Goal: Task Accomplishment & Management: Manage account settings

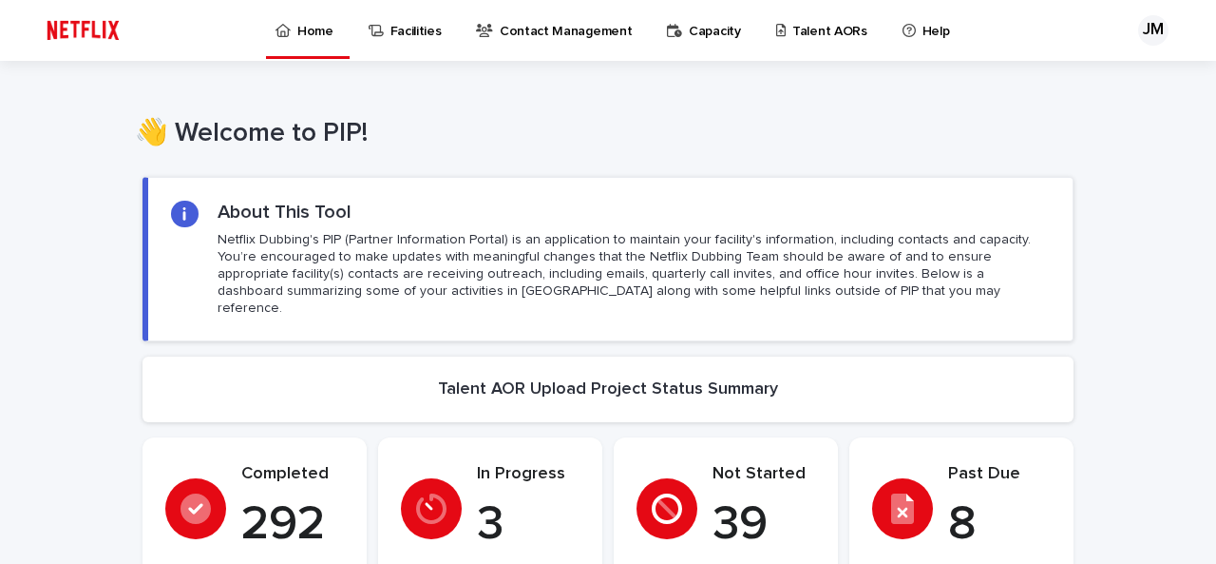
click at [793, 29] on p "Talent AORs" at bounding box center [830, 20] width 75 height 40
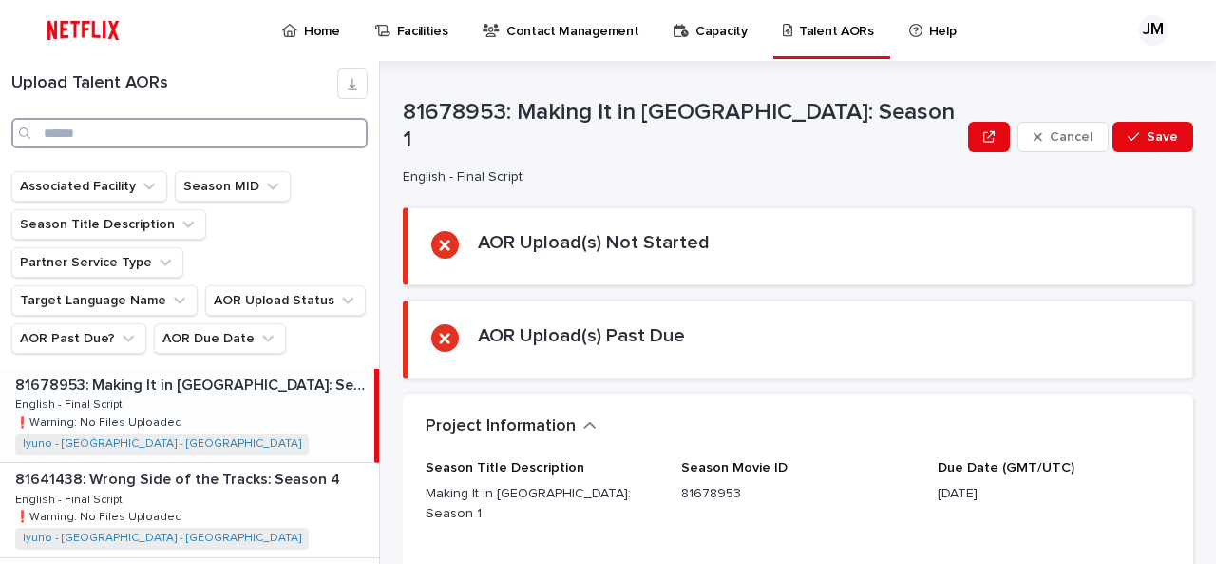
click at [171, 126] on input "Search" at bounding box center [189, 133] width 356 height 30
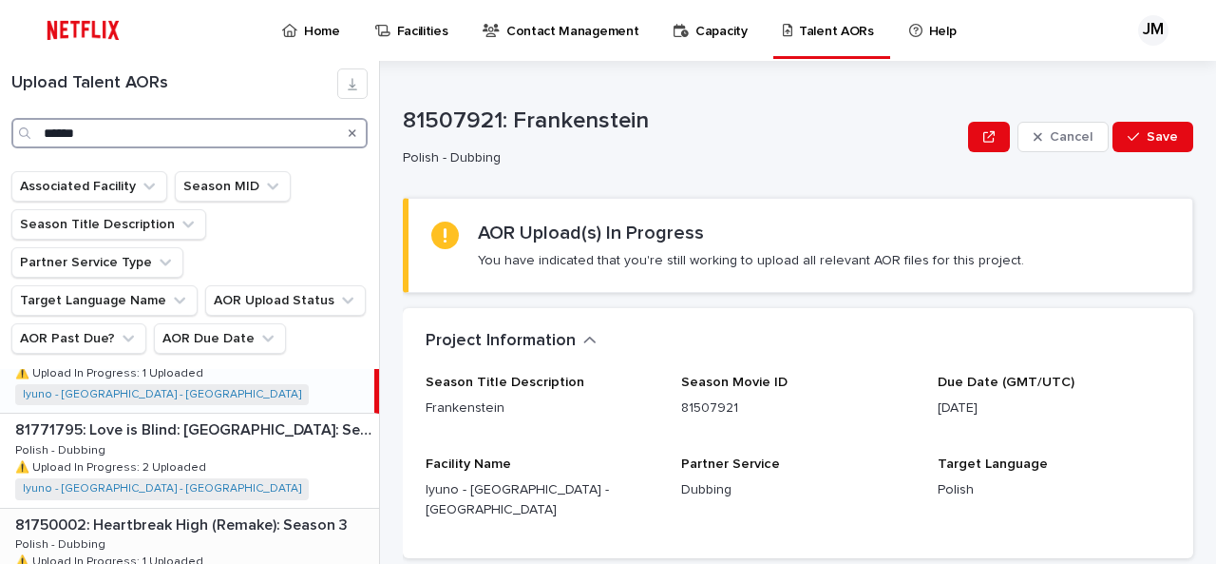
scroll to position [19, 0]
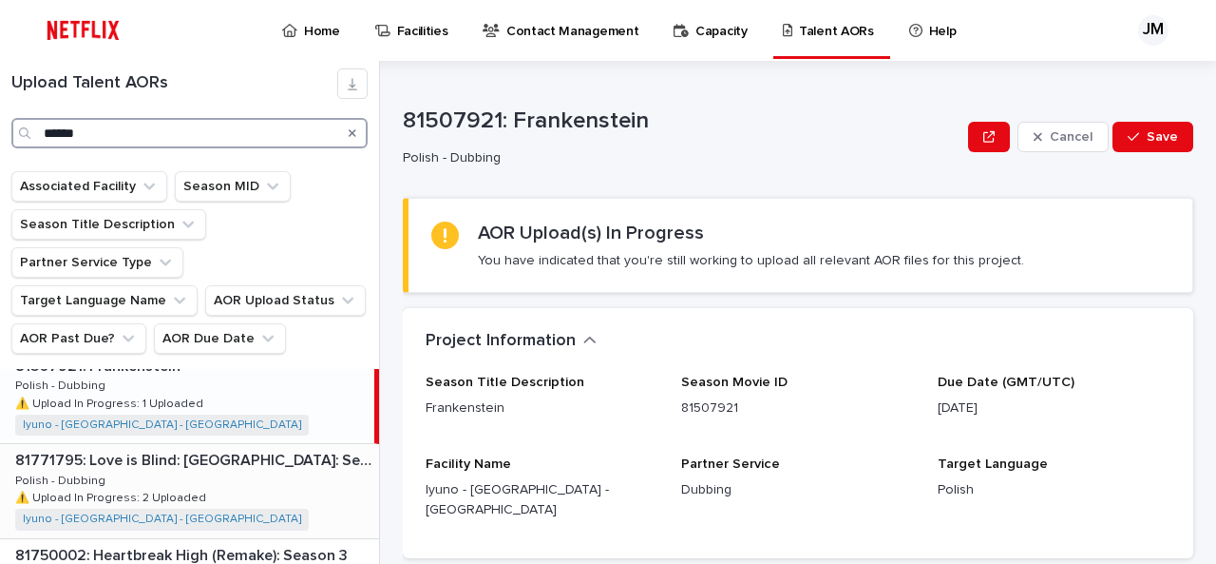
type input "******"
click at [224, 448] on p "81771795: Love is Blind: [GEOGRAPHIC_DATA]: Season 1" at bounding box center [195, 459] width 360 height 22
click at [205, 444] on div "81771795: Love is Blind: [GEOGRAPHIC_DATA]: Season 1 81771795: Love is Blind: […" at bounding box center [187, 490] width 374 height 93
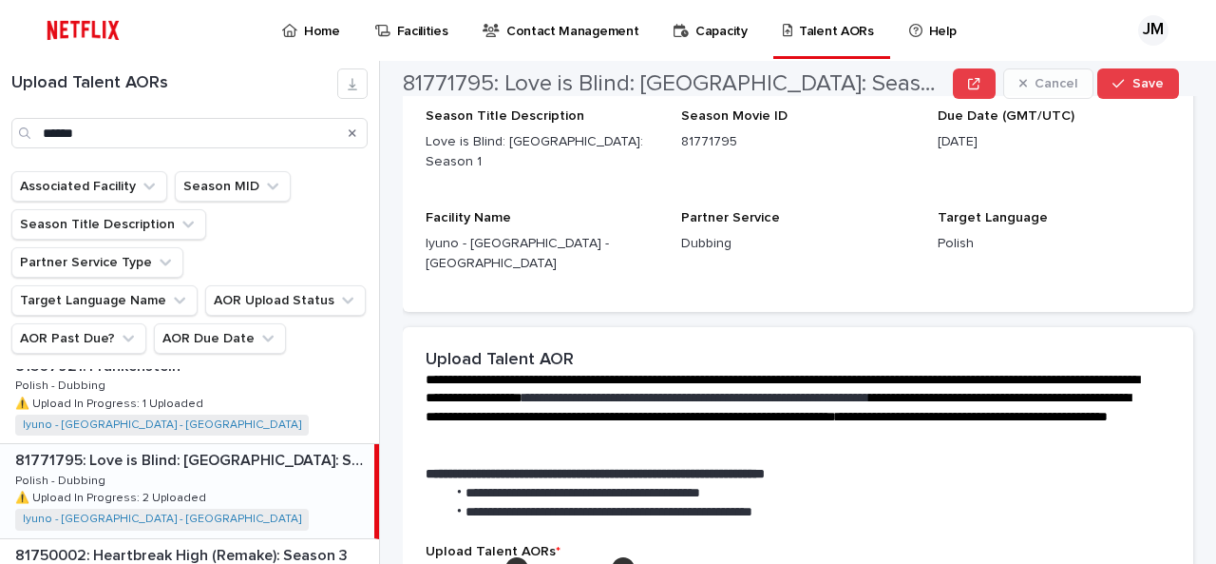
scroll to position [380, 0]
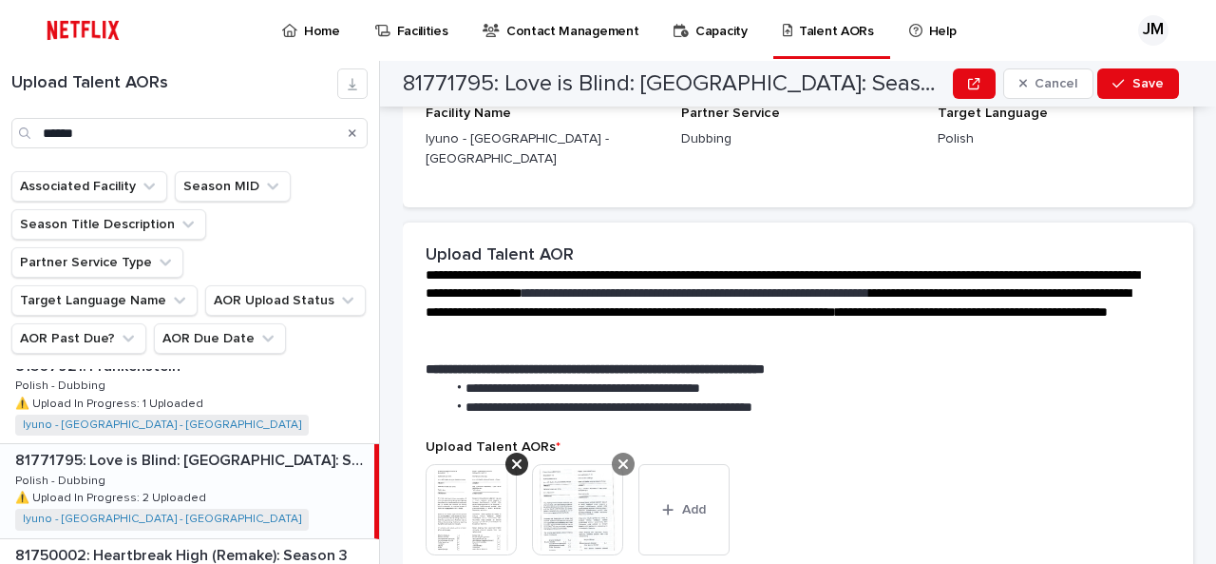
click at [622, 456] on icon at bounding box center [624, 463] width 10 height 15
click at [509, 452] on div at bounding box center [517, 463] width 23 height 23
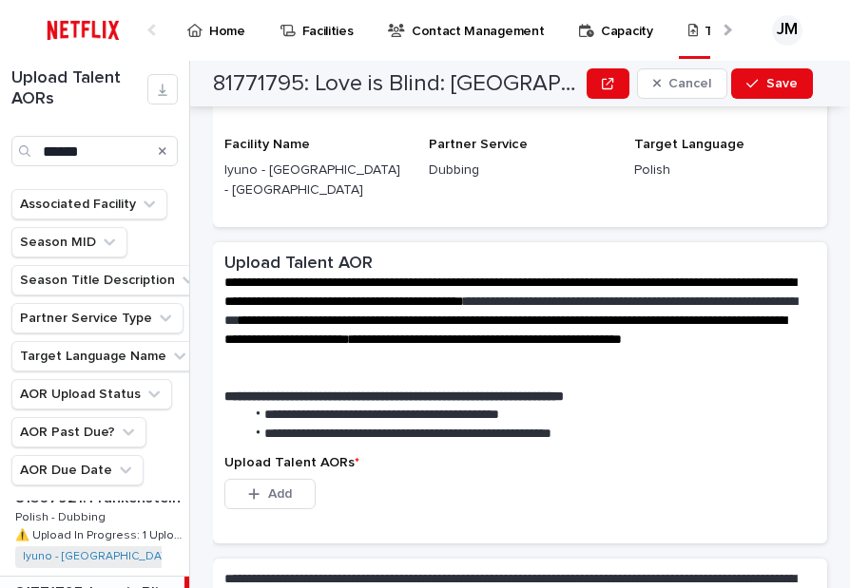
scroll to position [279, 0]
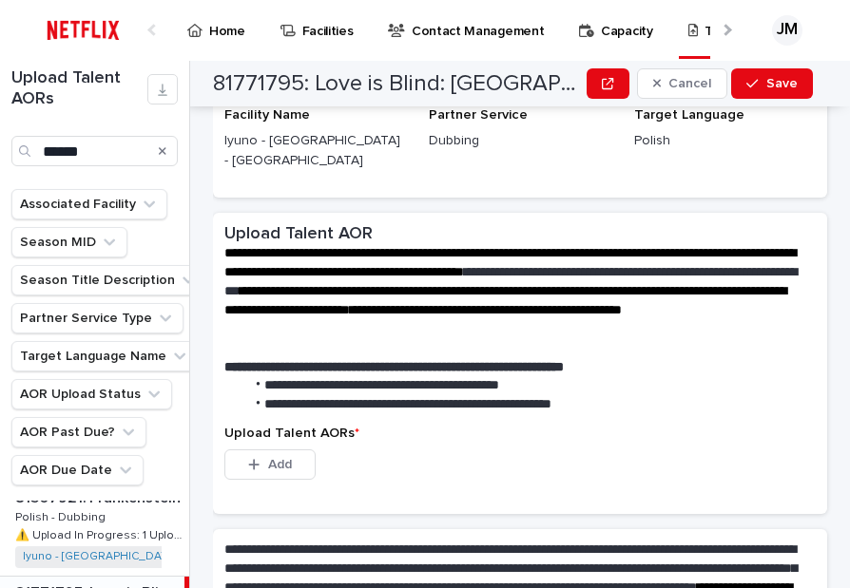
drag, startPoint x: 494, startPoint y: 480, endPoint x: 488, endPoint y: 459, distance: 21.9
click at [496, 469] on div "**********" at bounding box center [520, 484] width 614 height 542
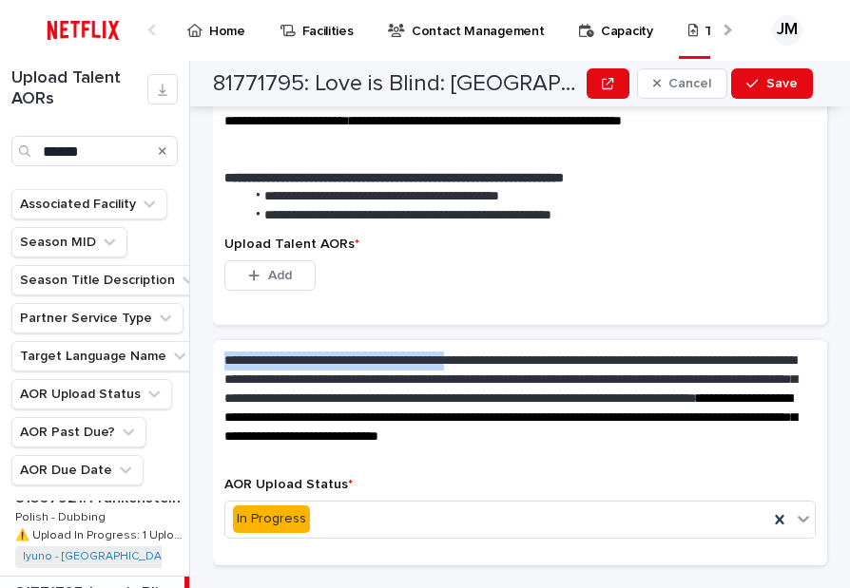
scroll to position [473, 0]
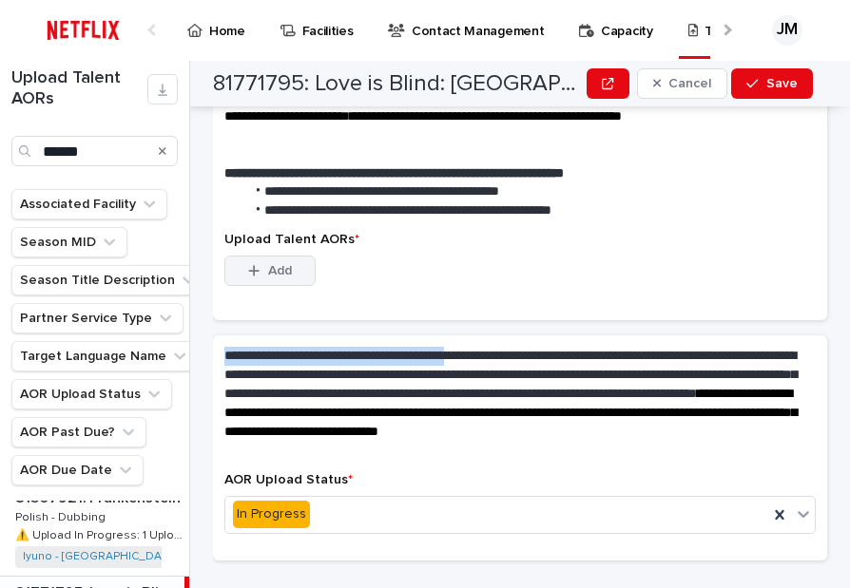
click at [270, 264] on span "Add" at bounding box center [280, 270] width 24 height 13
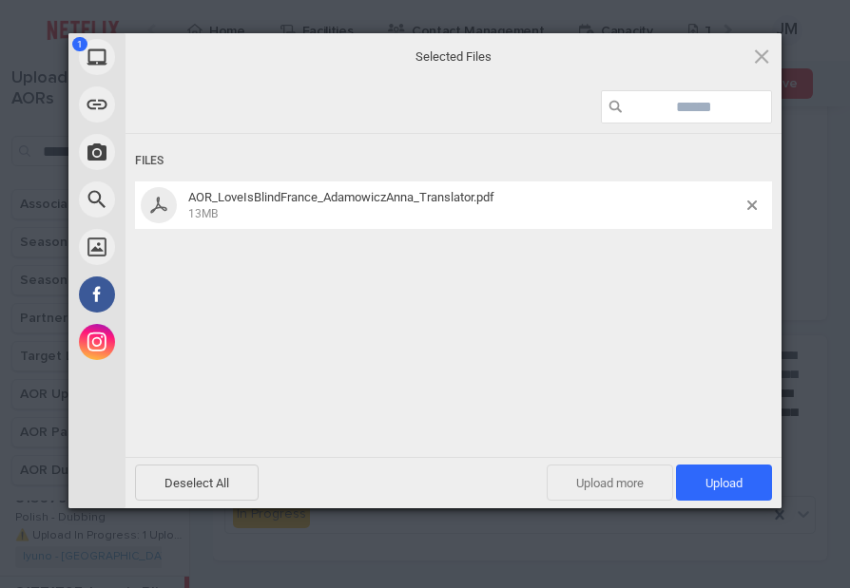
click at [608, 478] on span "Upload more" at bounding box center [609, 483] width 126 height 36
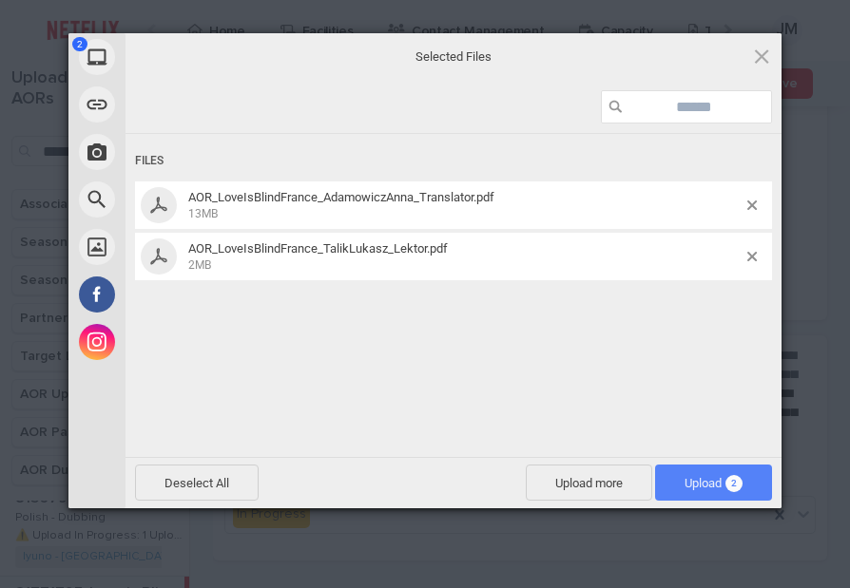
click at [672, 480] on span "Upload 2" at bounding box center [713, 483] width 117 height 36
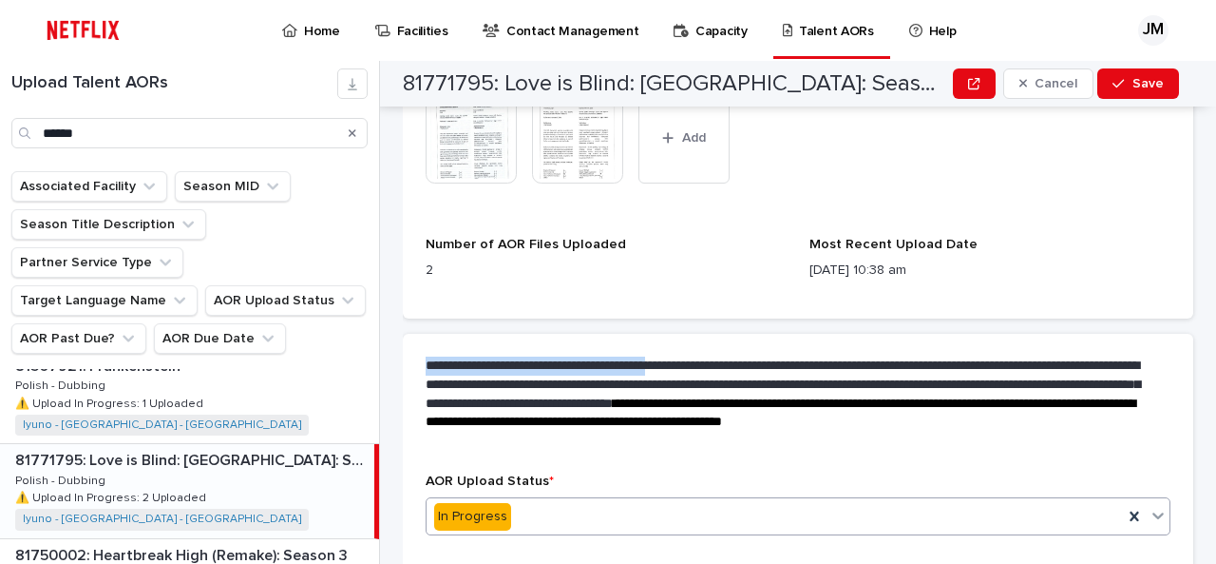
scroll to position [779, 0]
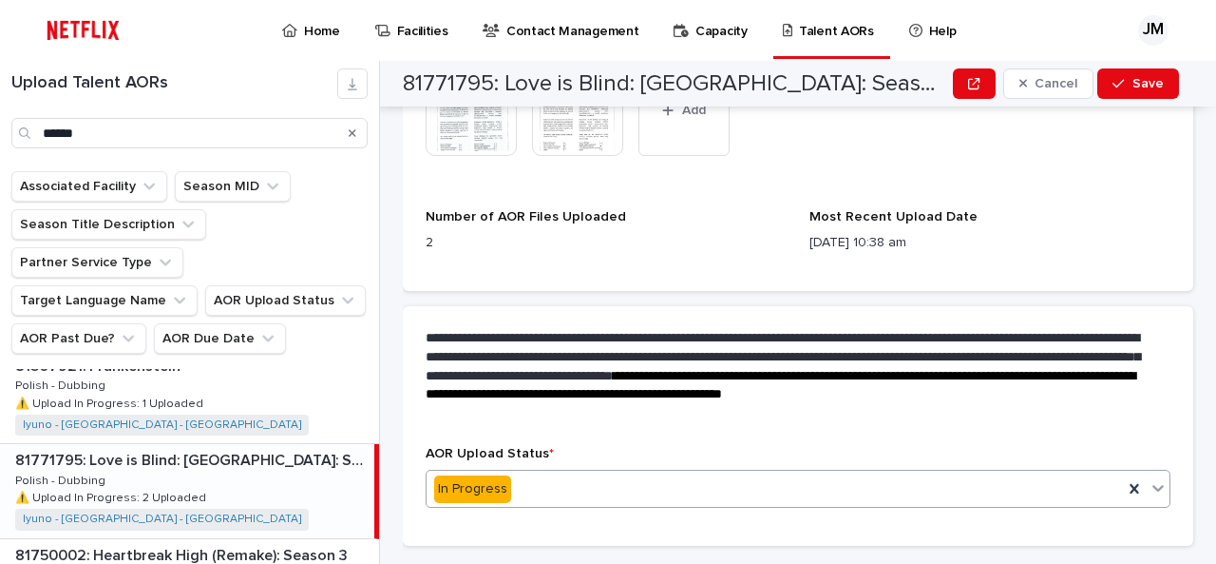
click at [540, 473] on div "In Progress" at bounding box center [775, 488] width 697 height 31
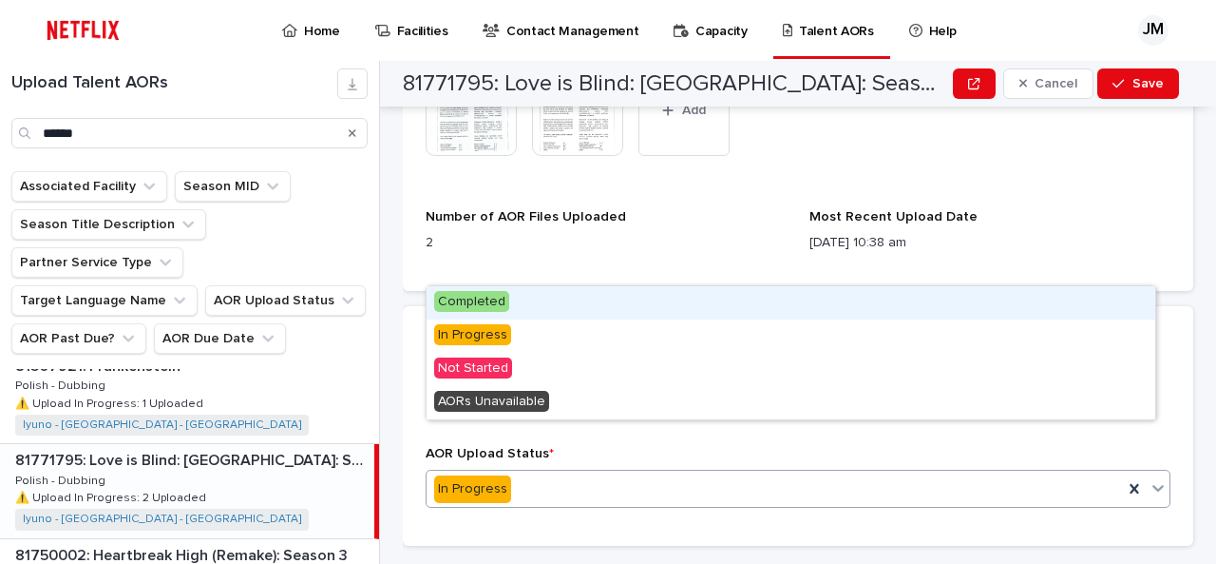
click at [518, 305] on div "Completed" at bounding box center [791, 302] width 729 height 33
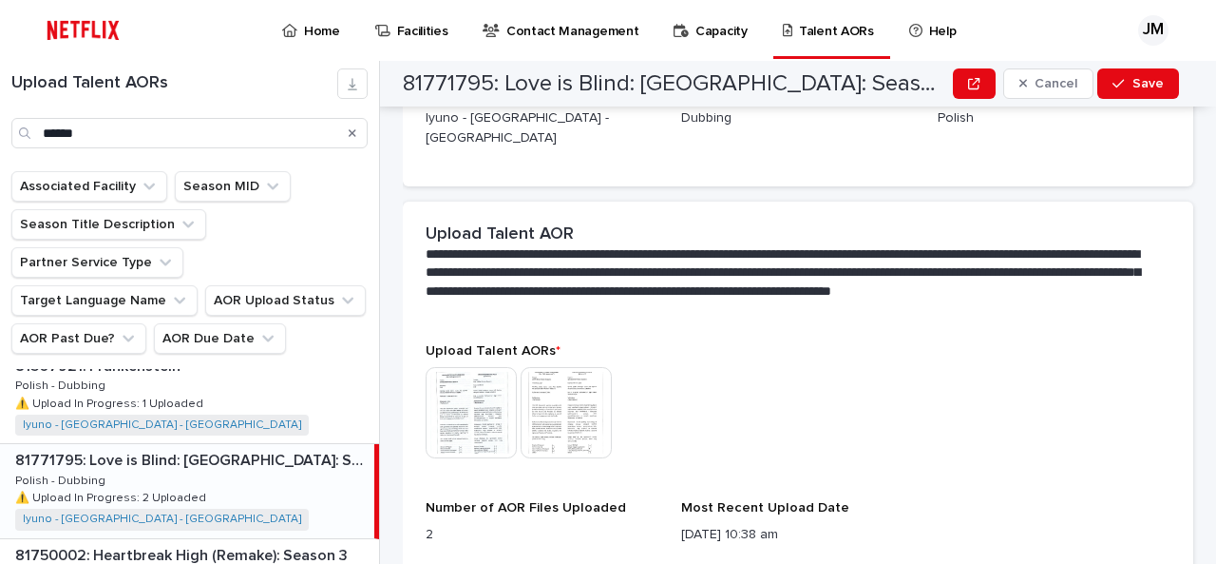
scroll to position [442, 0]
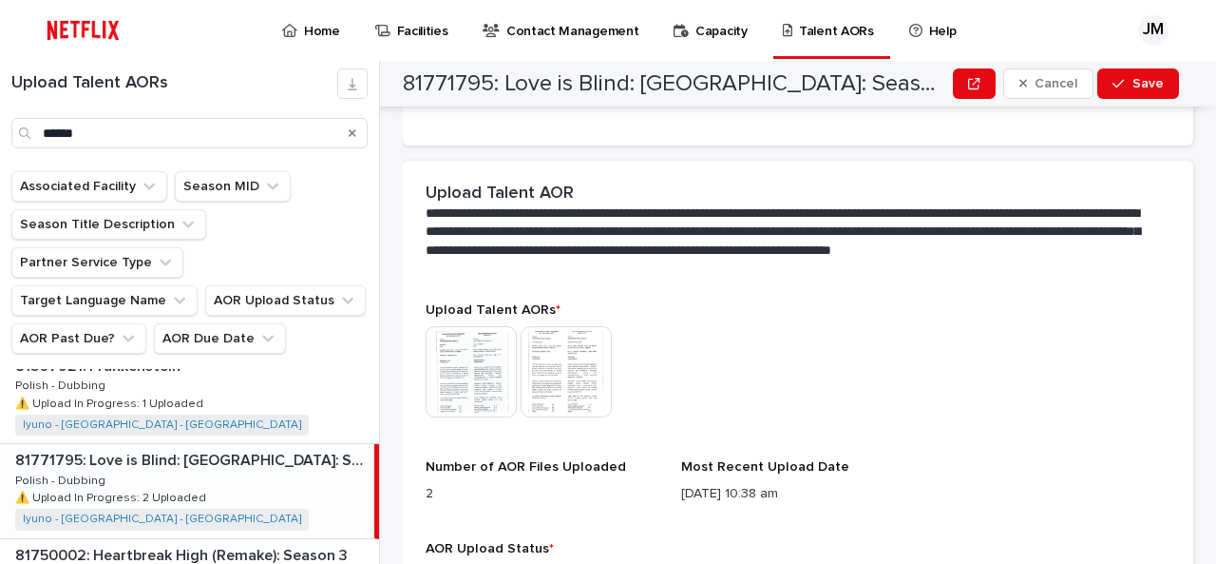
click at [462, 326] on img at bounding box center [471, 371] width 91 height 91
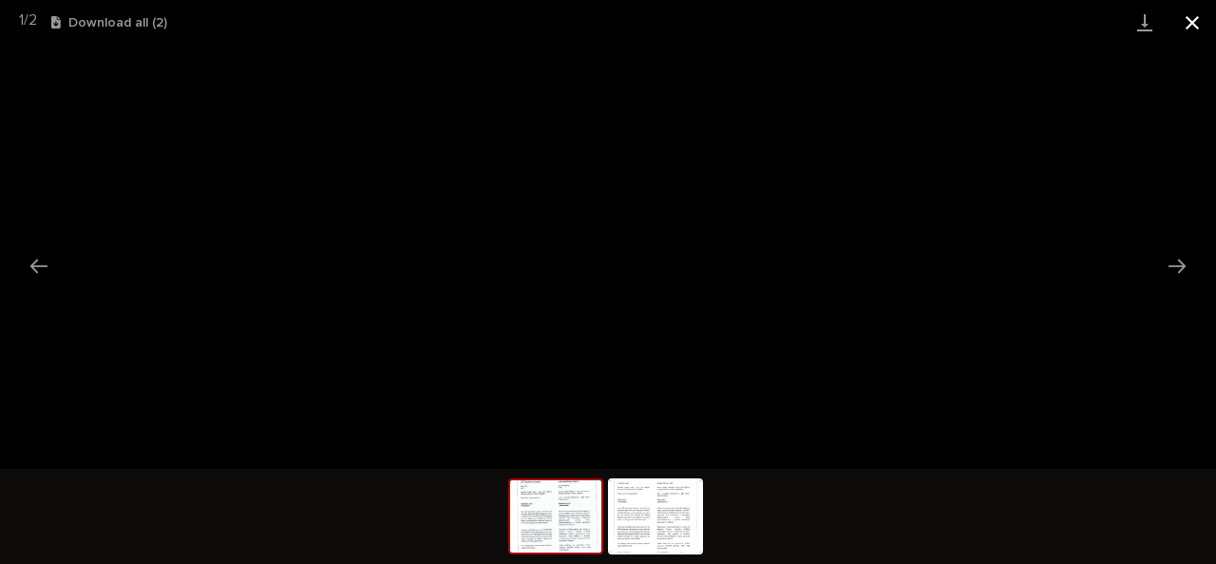
click at [849, 24] on button "Close gallery" at bounding box center [1193, 22] width 48 height 45
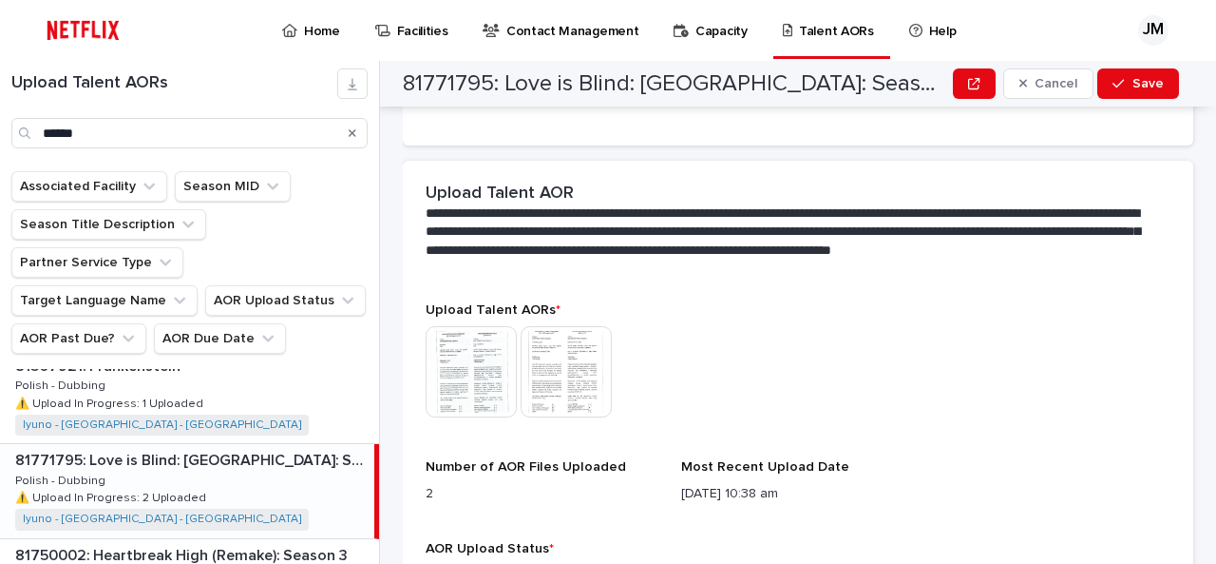
click at [538, 326] on img at bounding box center [566, 371] width 91 height 91
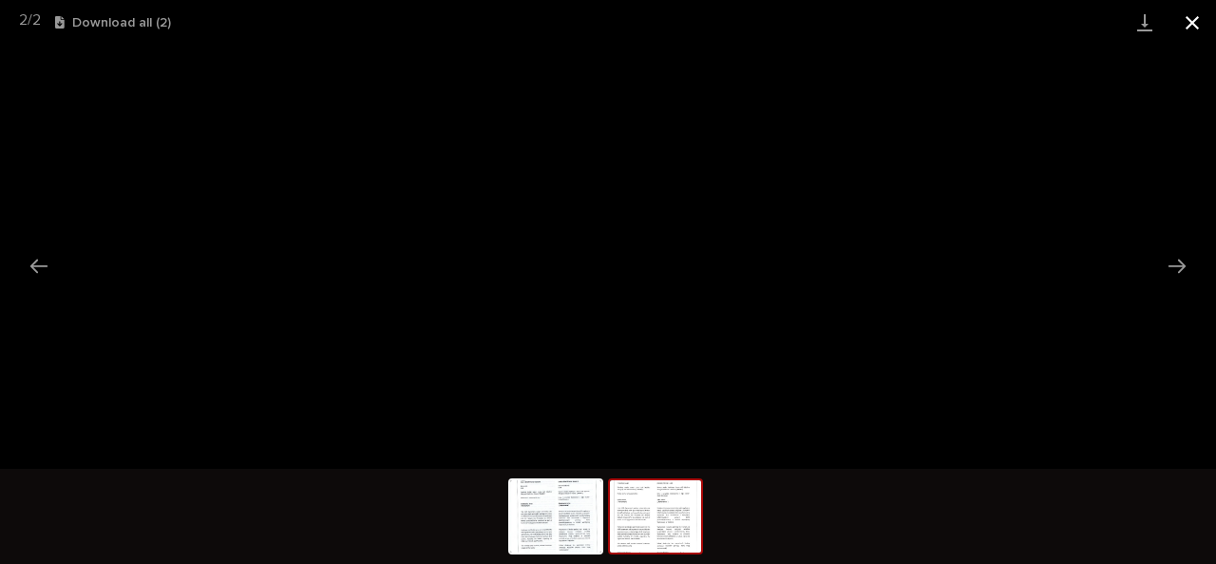
click at [849, 5] on button "Close gallery" at bounding box center [1193, 22] width 48 height 45
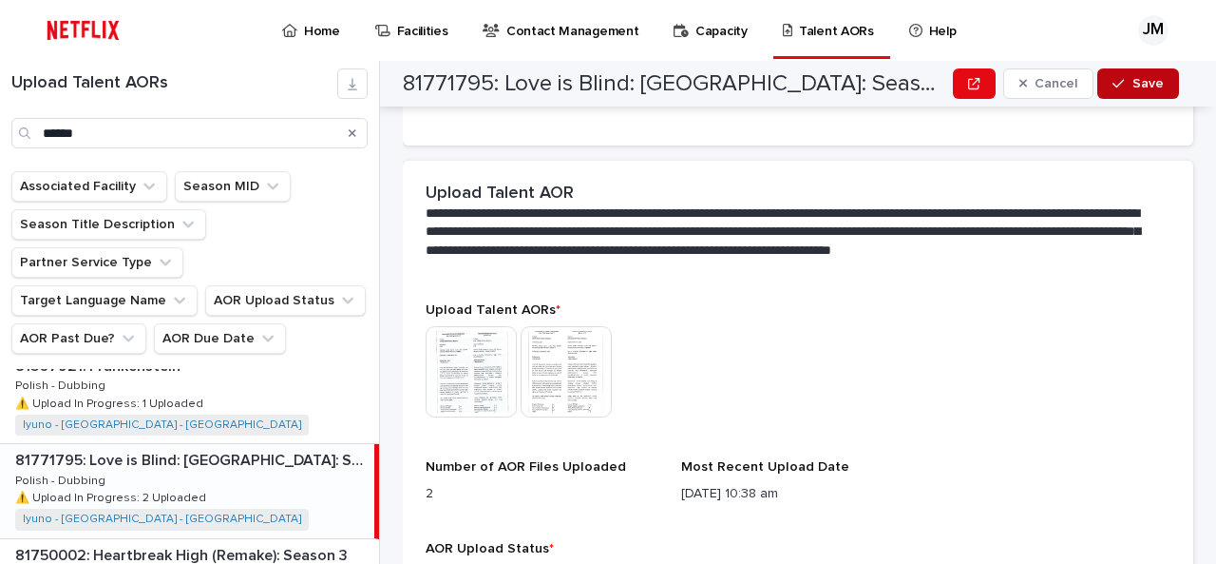
click at [849, 73] on button "Save" at bounding box center [1138, 83] width 81 height 30
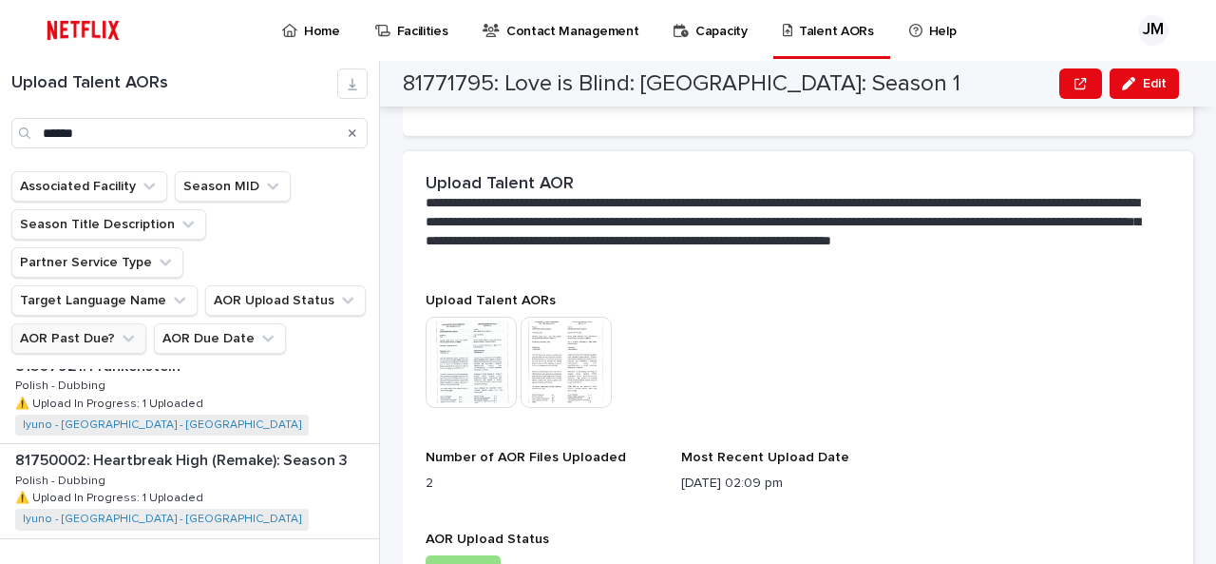
click at [59, 323] on button "AOR Past Due?" at bounding box center [78, 338] width 135 height 30
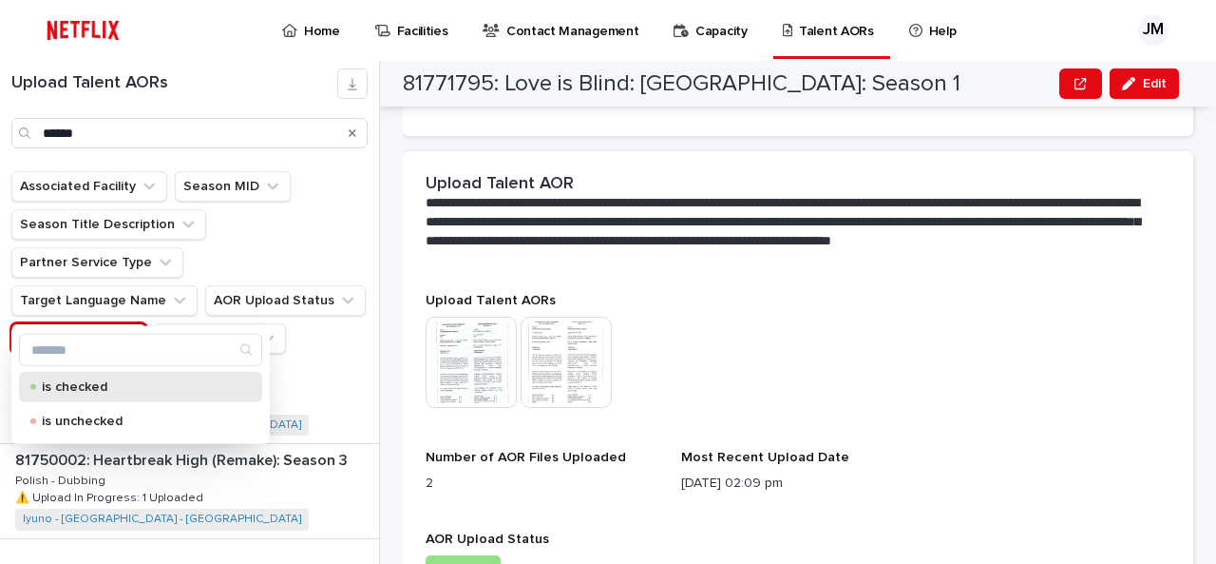
click at [79, 393] on div "is checked" at bounding box center [140, 387] width 243 height 30
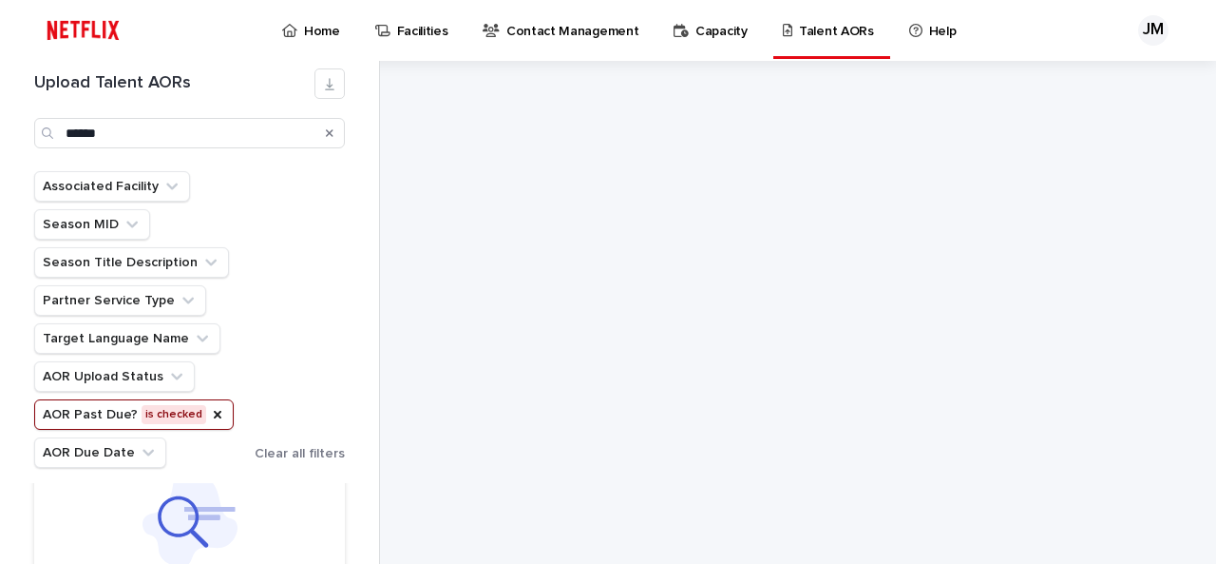
scroll to position [19, 0]
click at [329, 133] on icon "Search" at bounding box center [330, 133] width 8 height 8
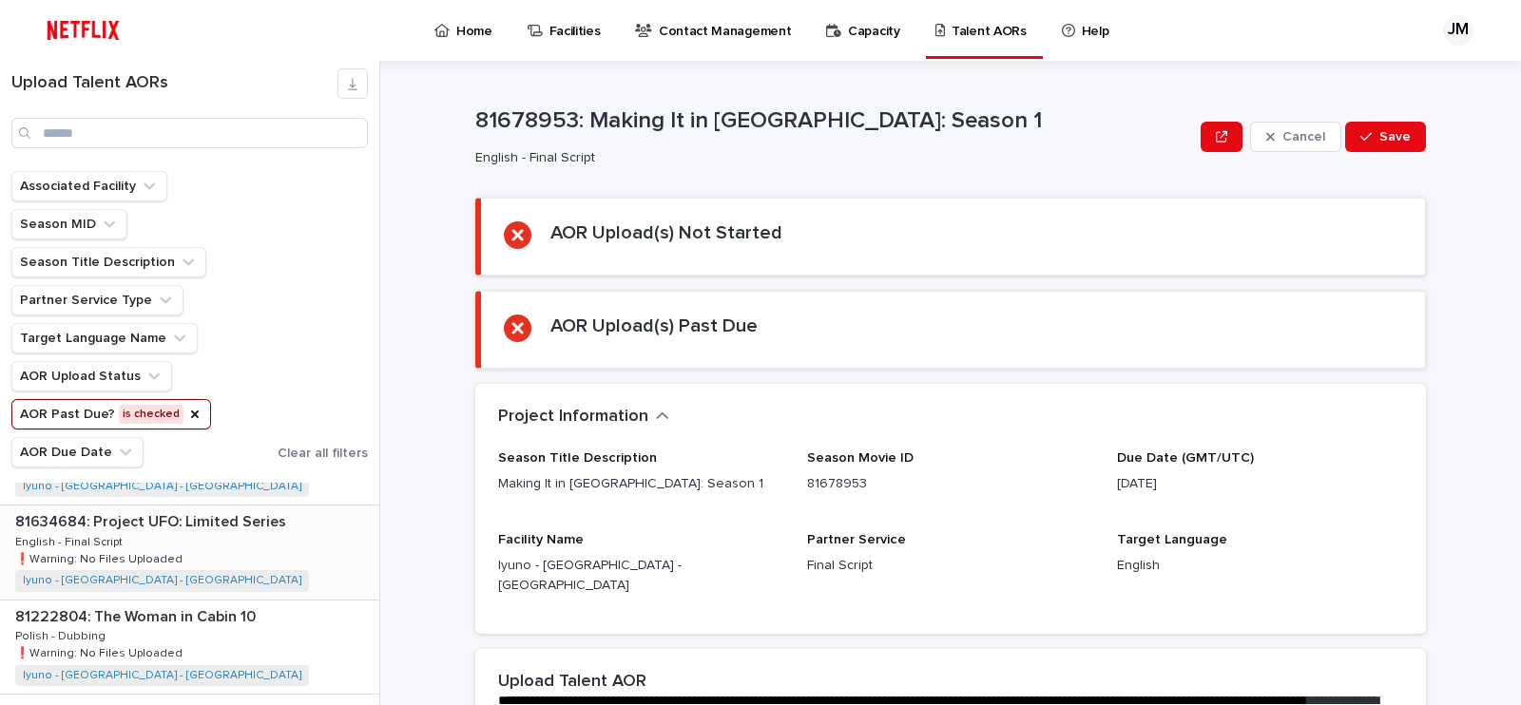
scroll to position [592, 0]
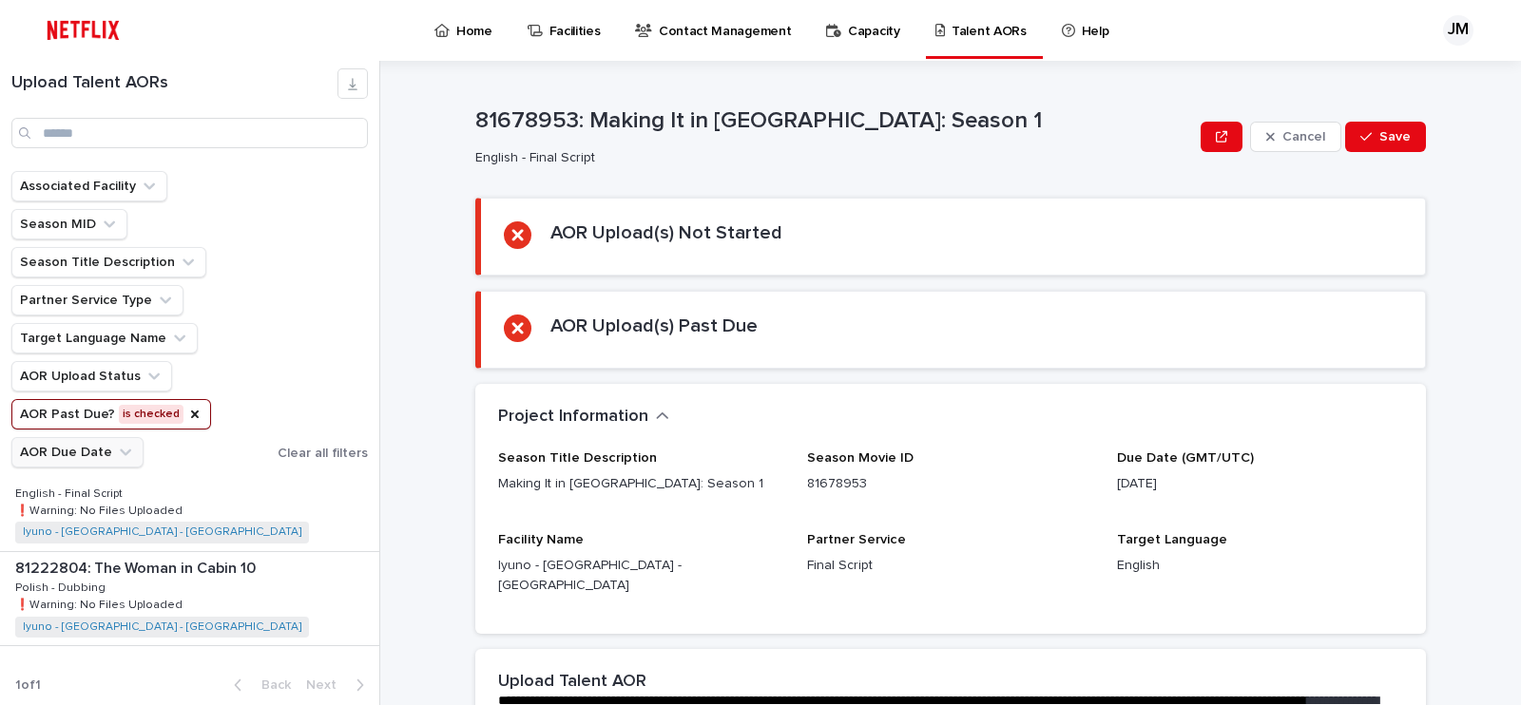
click at [187, 415] on icon "AOR Past Due?" at bounding box center [194, 414] width 15 height 15
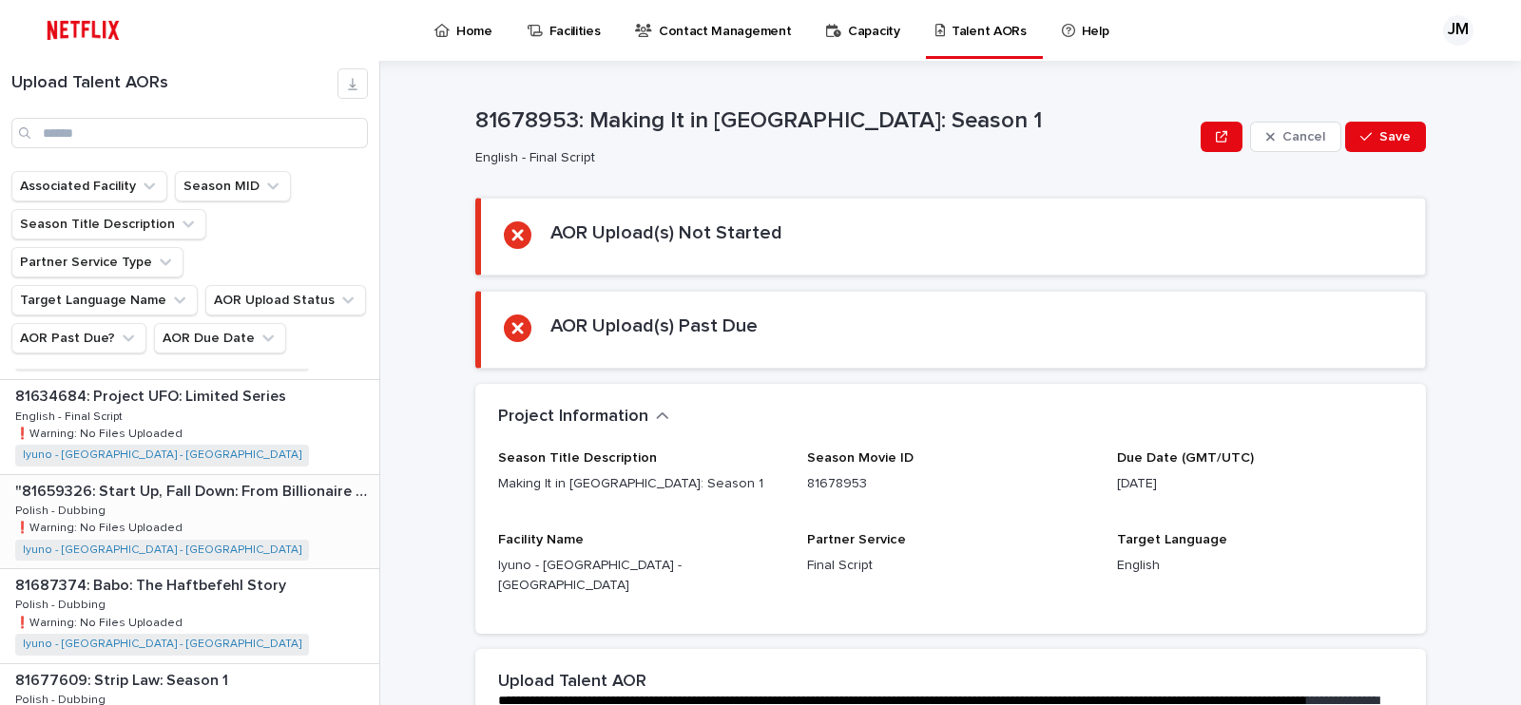
scroll to position [592, 0]
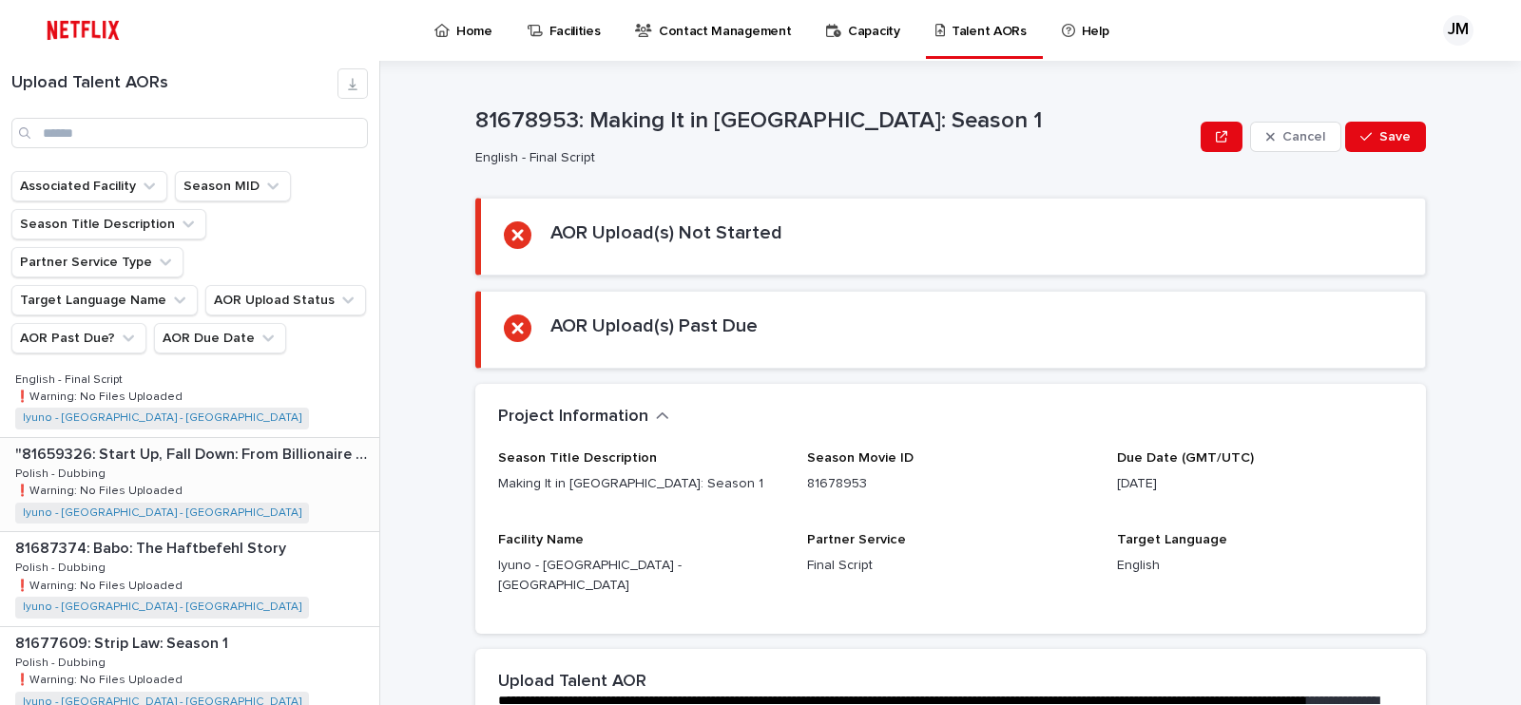
click at [133, 438] on div ""81659326: Start Up, Fall Down: From Billionaire to Convict: Limited Series" "8…" at bounding box center [189, 484] width 379 height 93
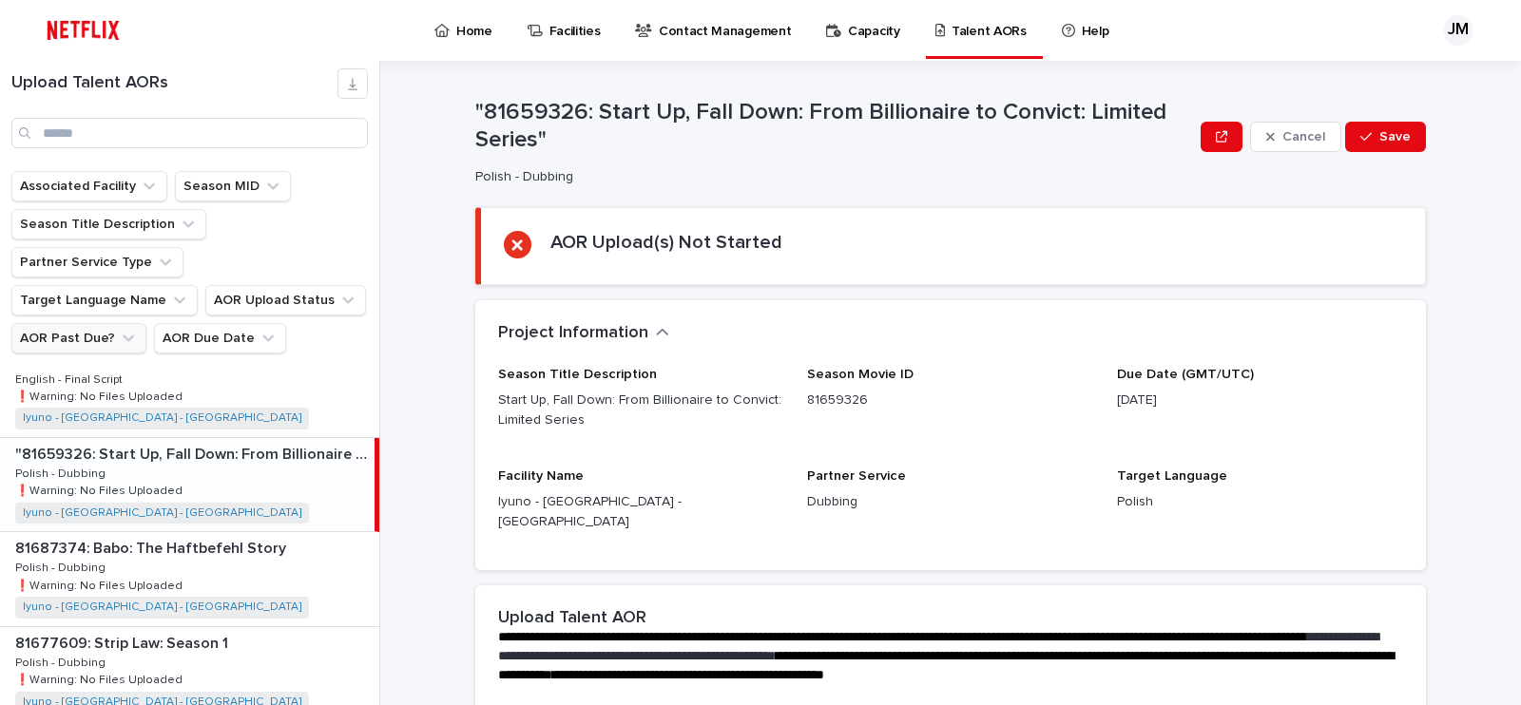
click at [138, 323] on button "AOR Past Due?" at bounding box center [78, 338] width 135 height 30
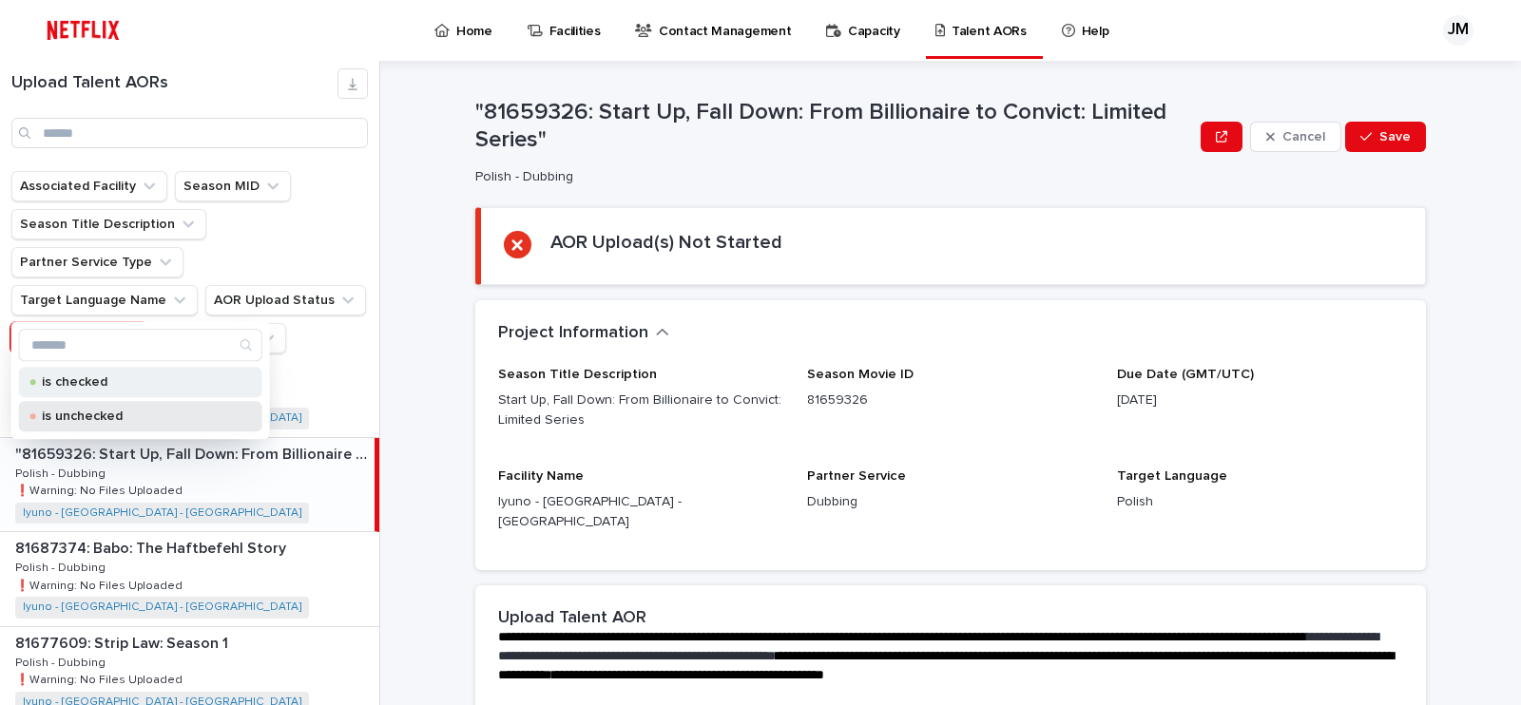
drag, startPoint x: 117, startPoint y: 411, endPoint x: 120, endPoint y: 382, distance: 28.7
click at [120, 382] on div "is checked is unchecked" at bounding box center [140, 399] width 243 height 65
click at [120, 382] on p "is checked" at bounding box center [137, 381] width 190 height 13
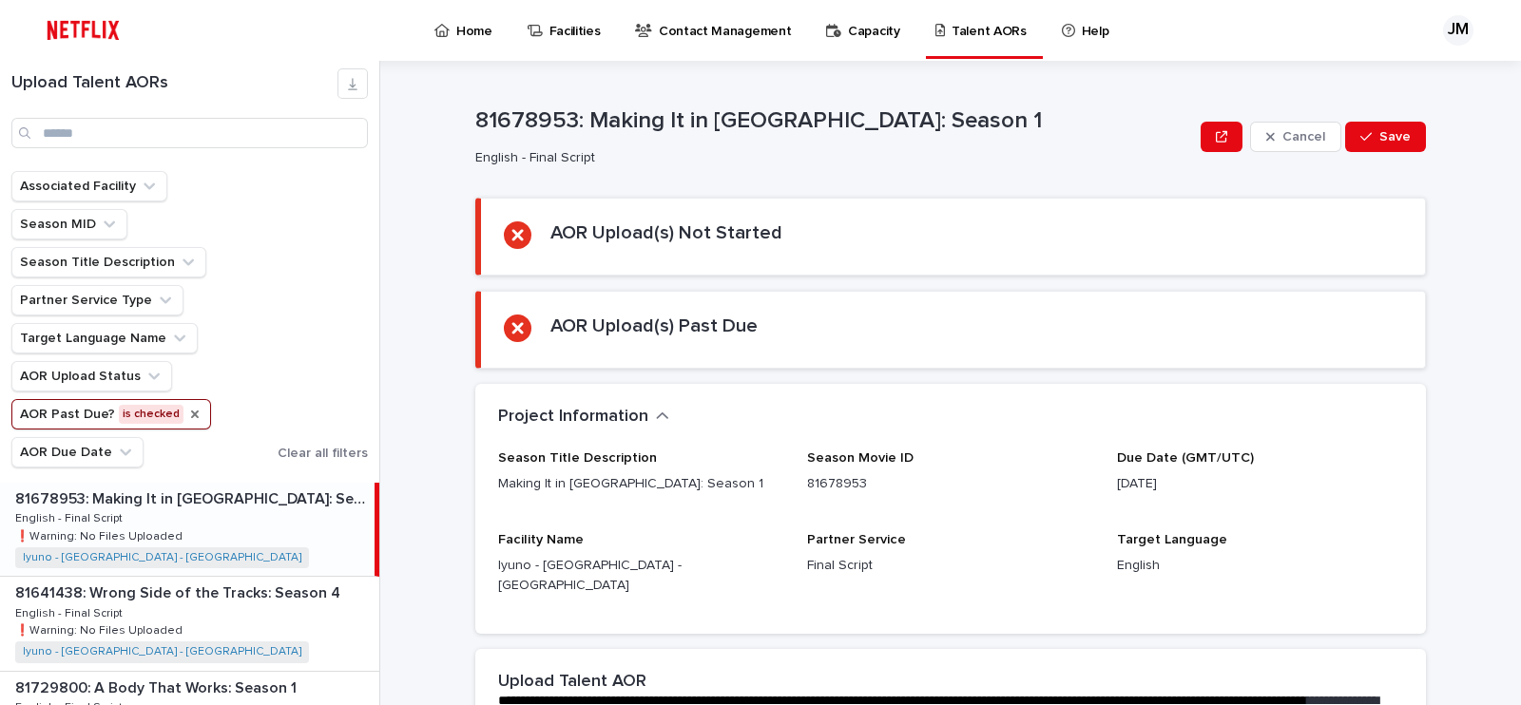
click at [191, 412] on icon "AOR Past Due?" at bounding box center [194, 414] width 15 height 15
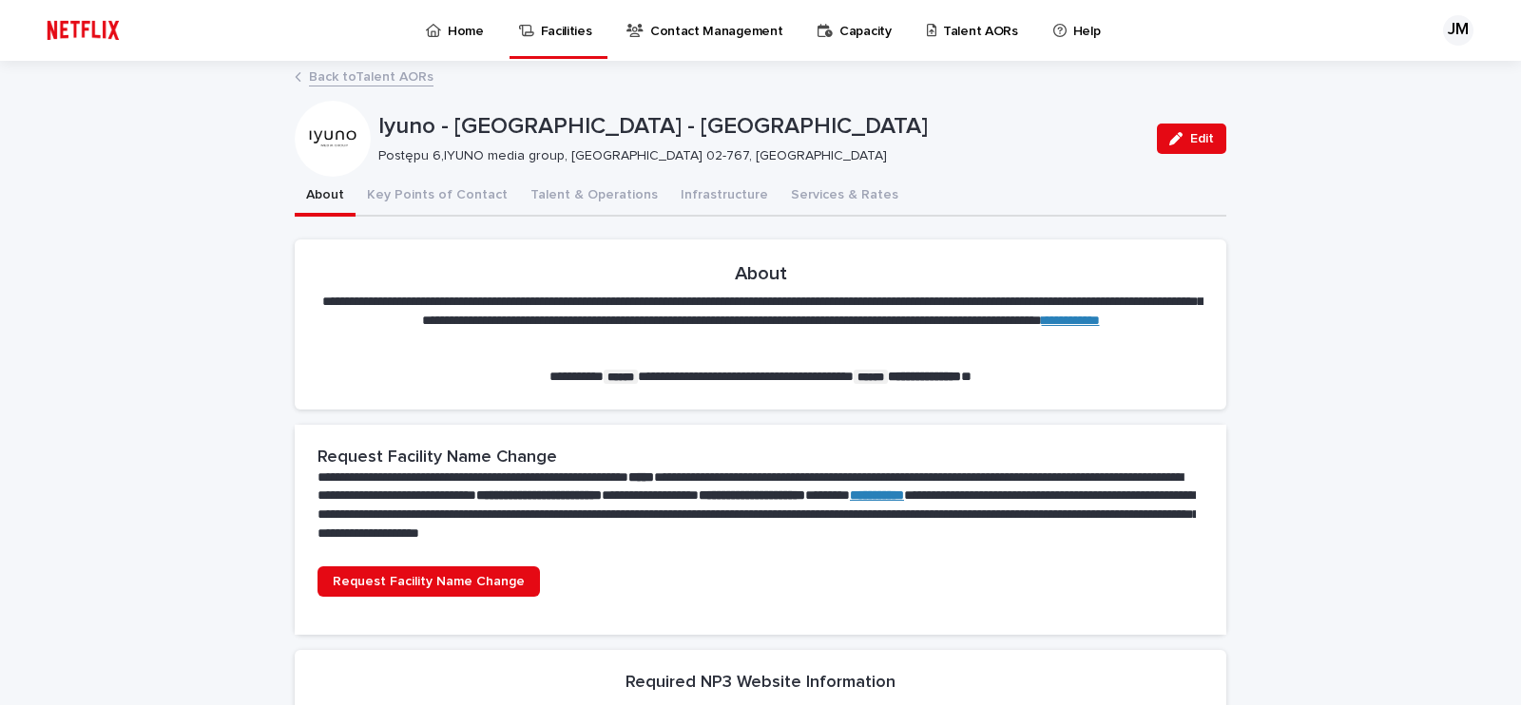
click at [849, 28] on p "Talent AORs" at bounding box center [980, 20] width 75 height 40
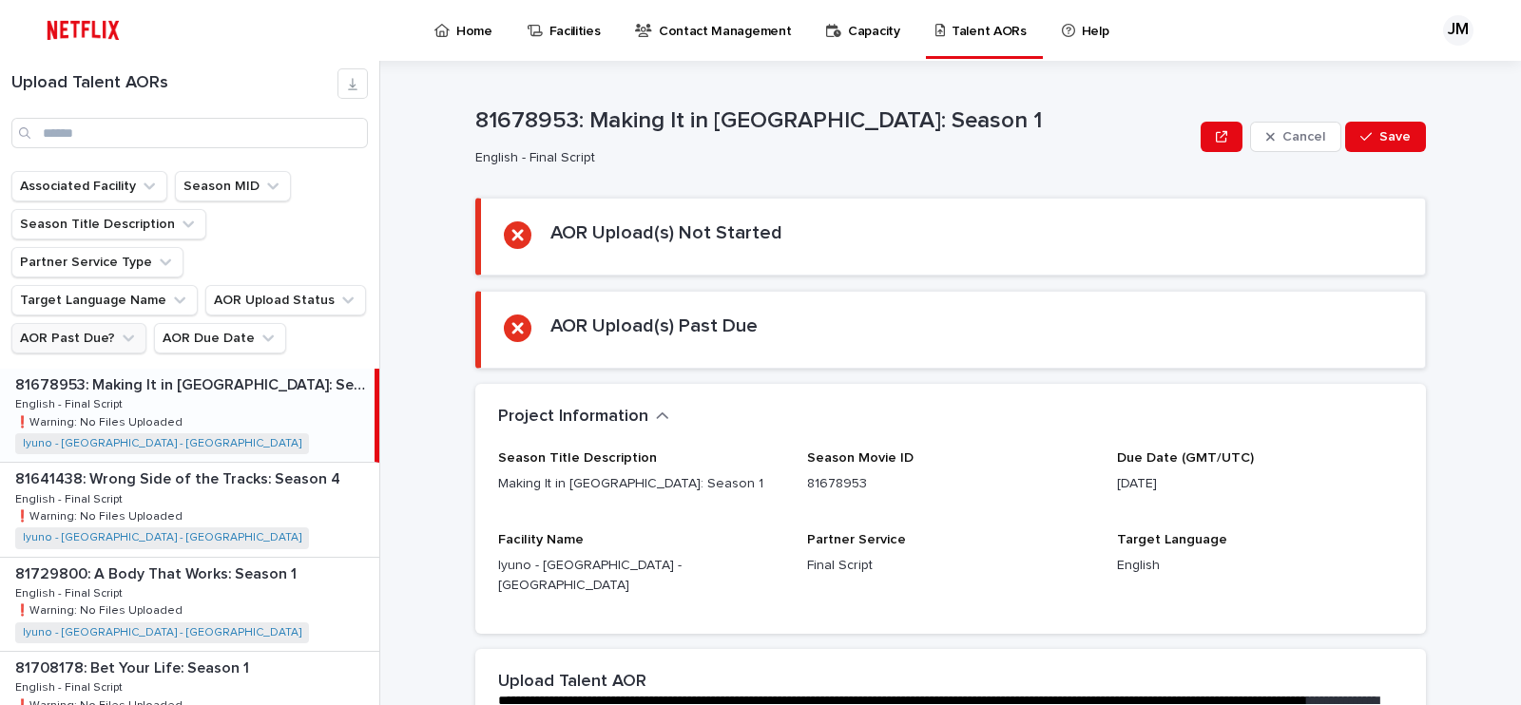
click at [119, 329] on icon "AOR Past Due?" at bounding box center [128, 338] width 19 height 19
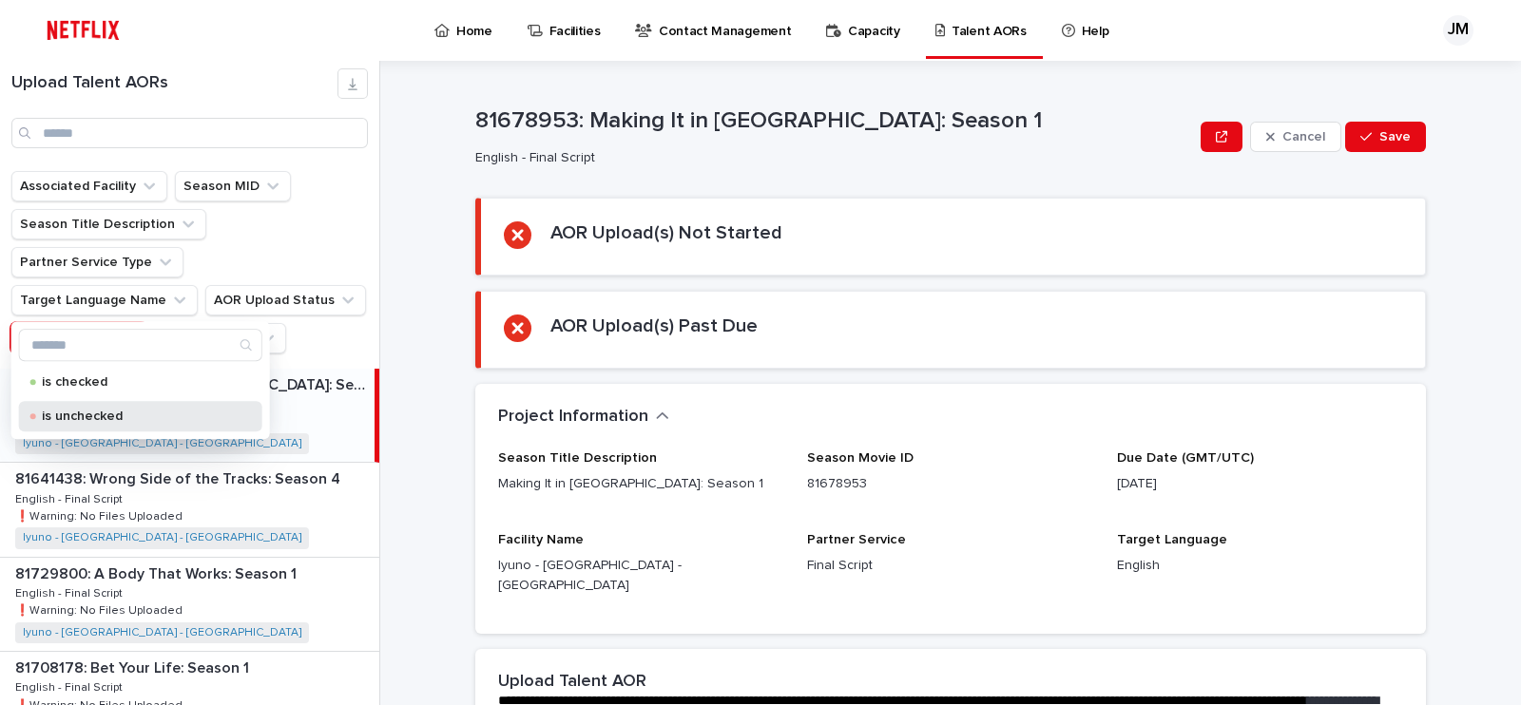
click at [81, 406] on div "is unchecked" at bounding box center [140, 416] width 243 height 30
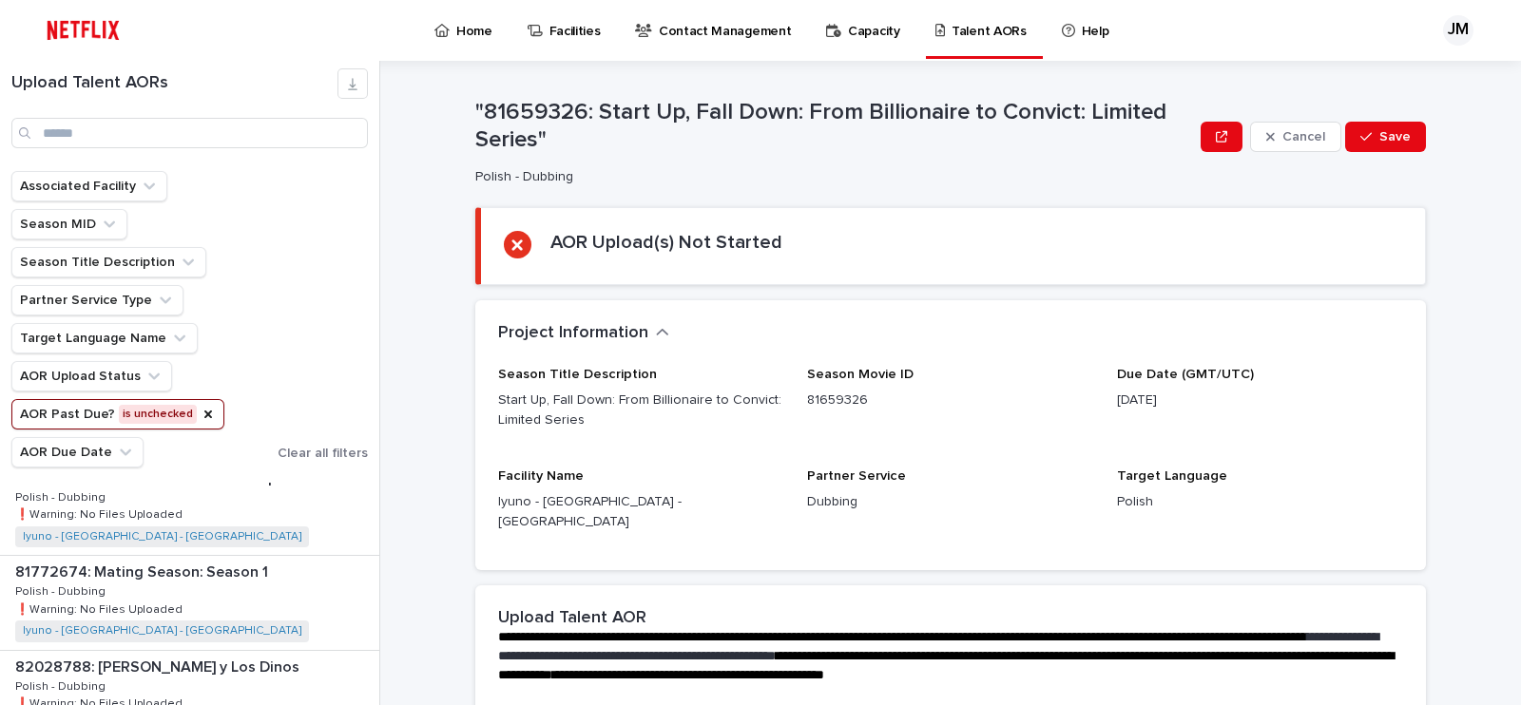
scroll to position [1900, 0]
